Goal: Transaction & Acquisition: Book appointment/travel/reservation

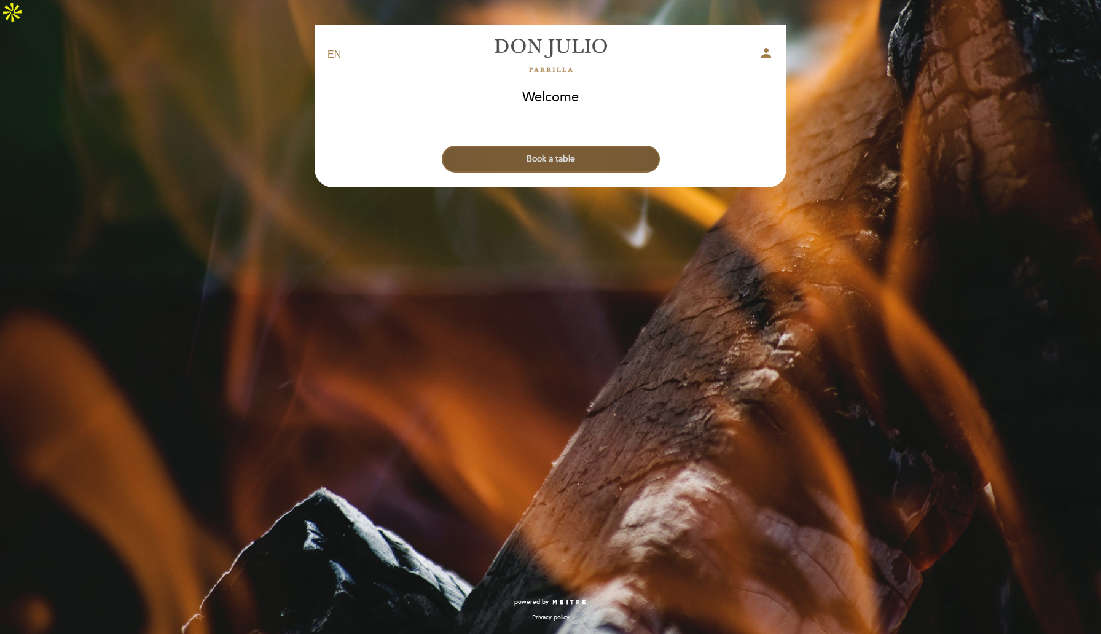
click at [553, 146] on button "Book a table" at bounding box center [551, 159] width 218 height 27
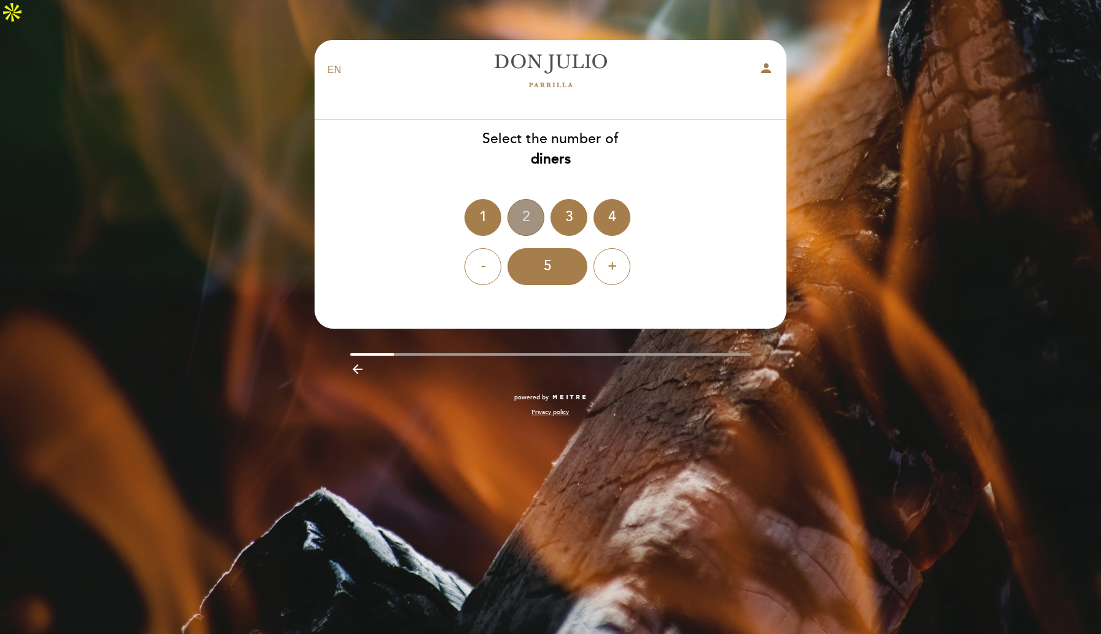
click at [536, 199] on div "2" at bounding box center [526, 217] width 37 height 37
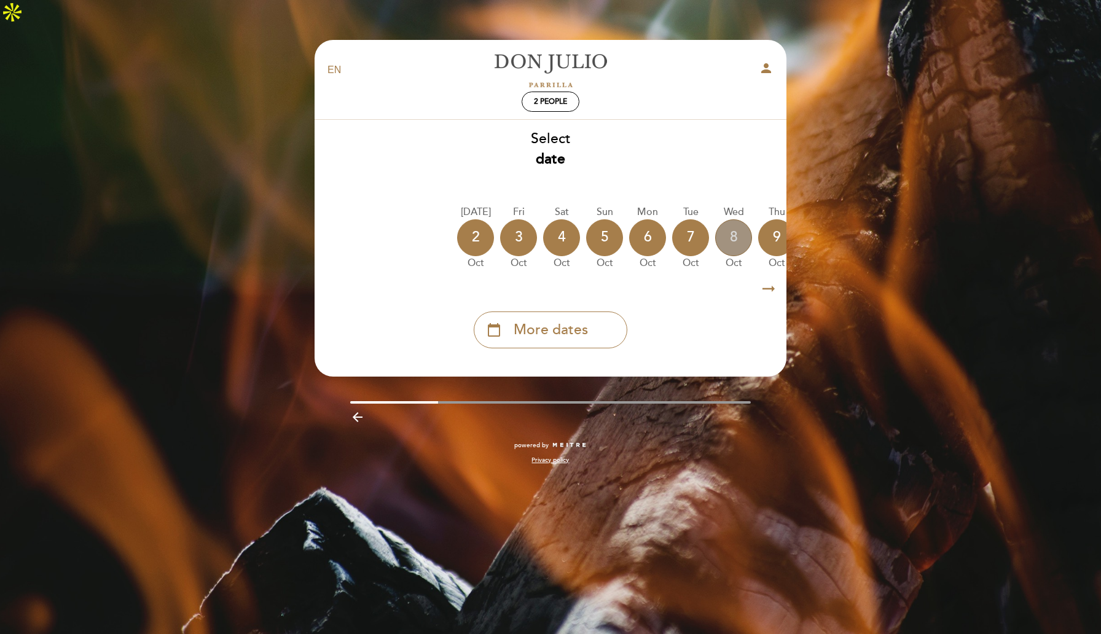
click at [725, 219] on div "8" at bounding box center [733, 237] width 37 height 37
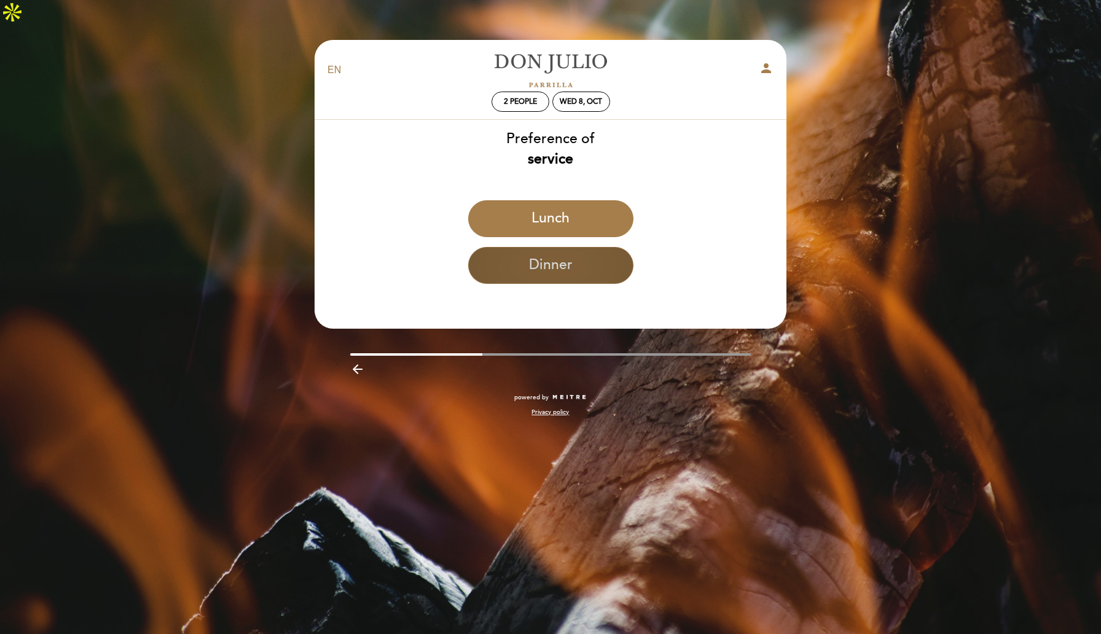
click at [596, 247] on button "Dinner" at bounding box center [550, 265] width 165 height 37
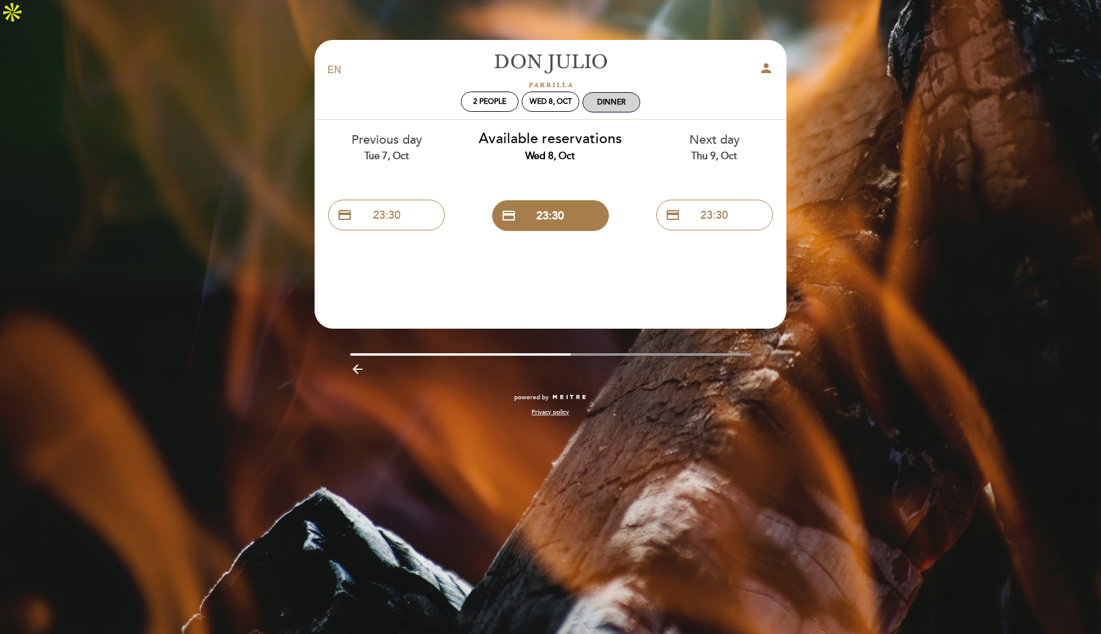
click at [619, 98] on div "Dinner" at bounding box center [611, 102] width 28 height 9
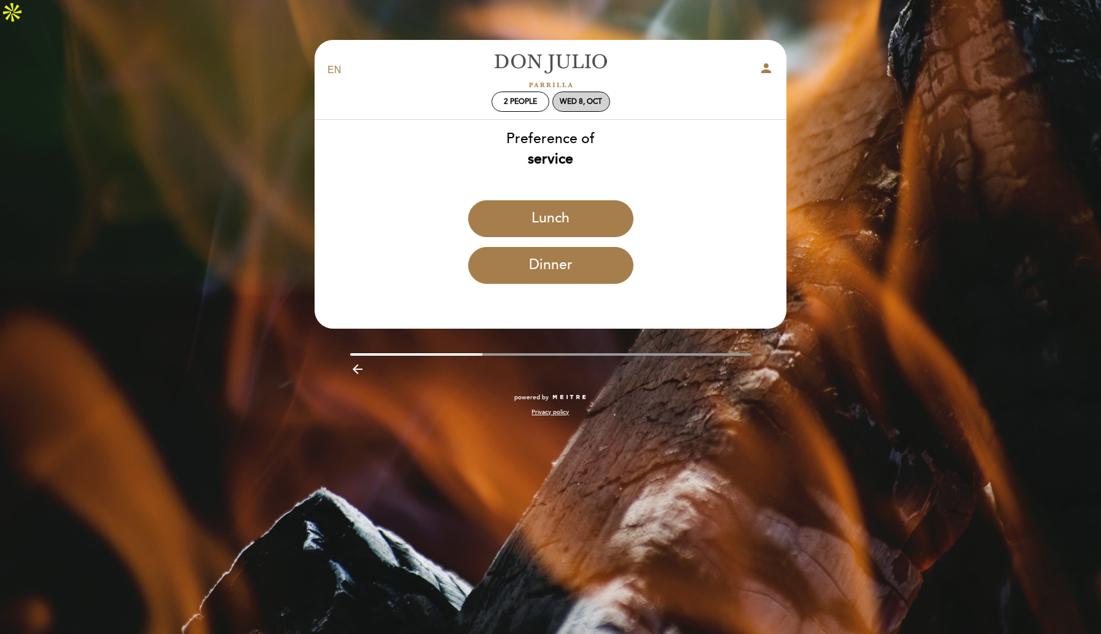
click at [569, 92] on div "Wed 8, Oct" at bounding box center [582, 102] width 58 height 20
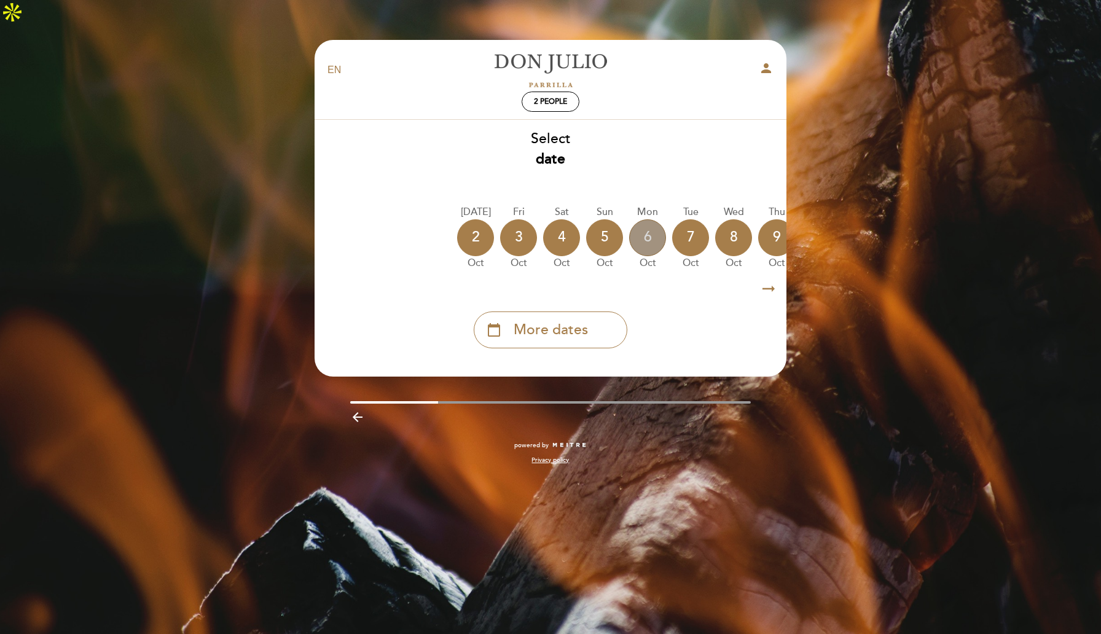
click at [640, 219] on div "6" at bounding box center [647, 237] width 37 height 37
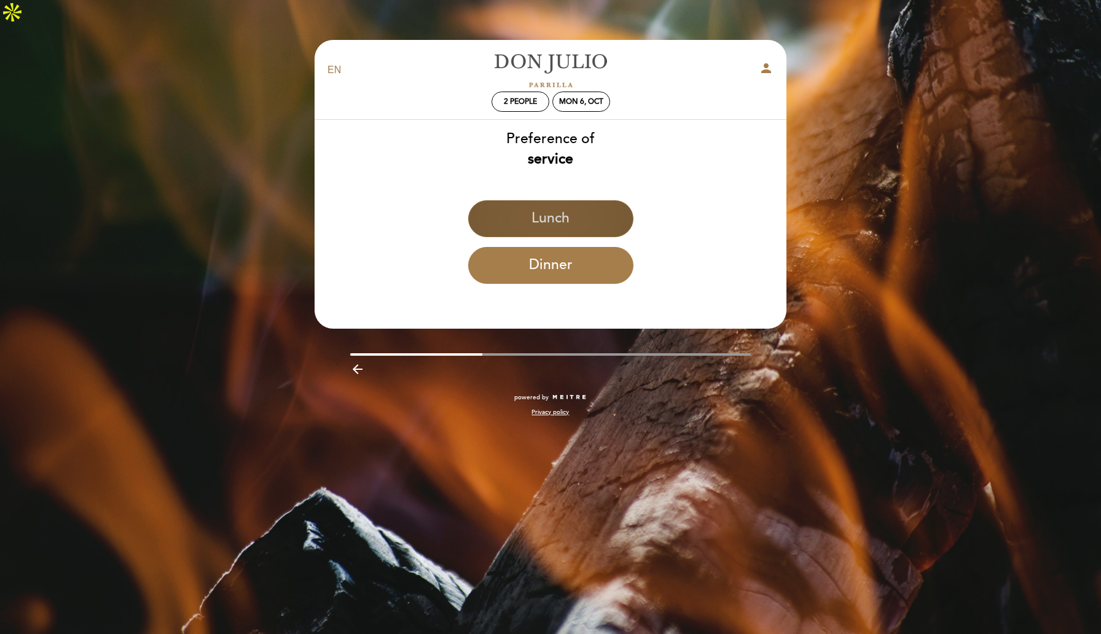
click at [597, 200] on button "Lunch" at bounding box center [550, 218] width 165 height 37
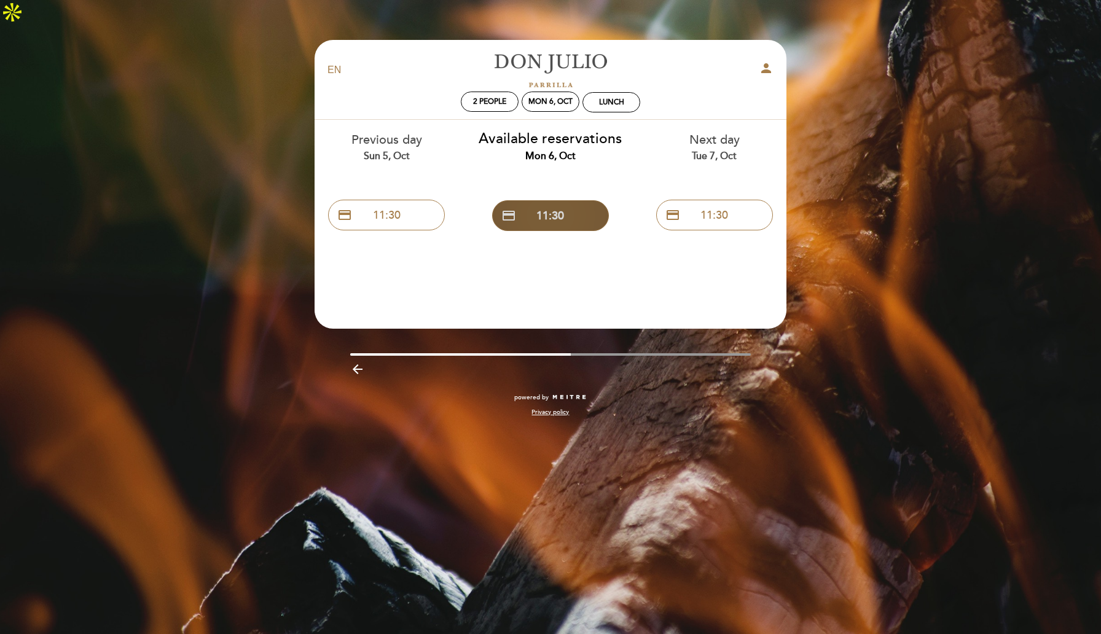
click at [567, 200] on button "credit_card 11:30" at bounding box center [550, 215] width 117 height 31
